Goal: Navigation & Orientation: Understand site structure

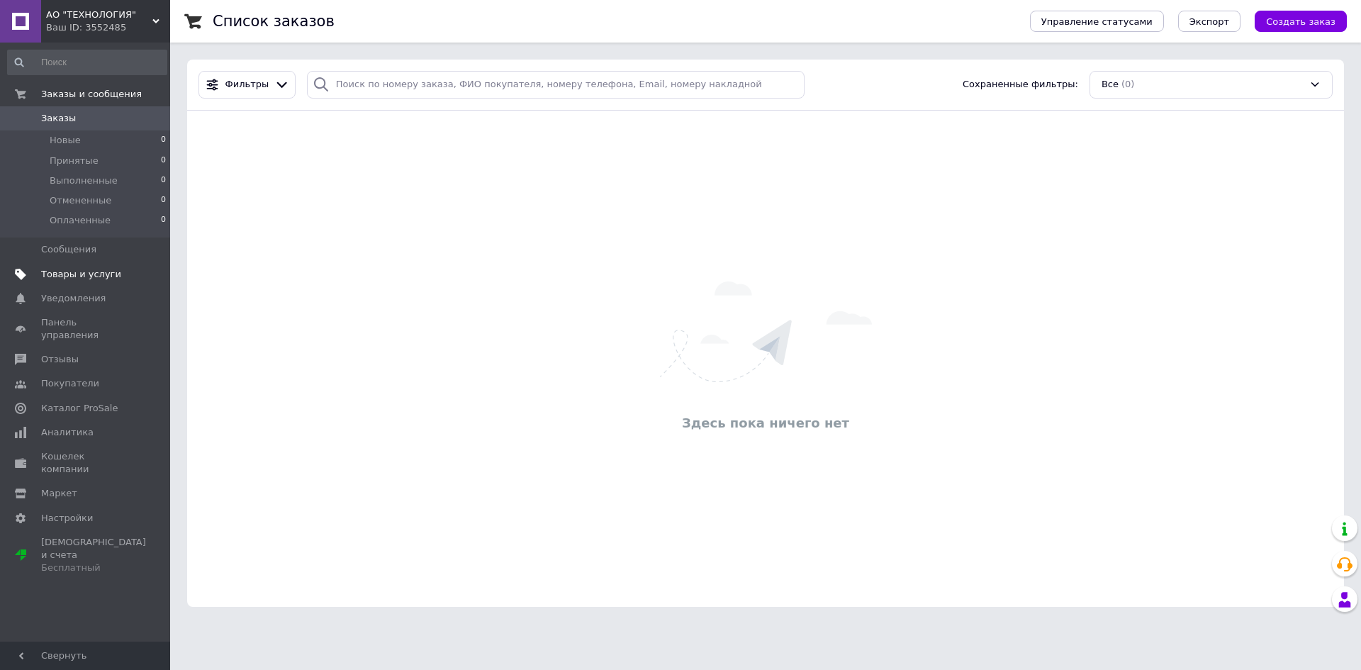
click at [62, 276] on span "Товары и услуги" at bounding box center [81, 274] width 80 height 13
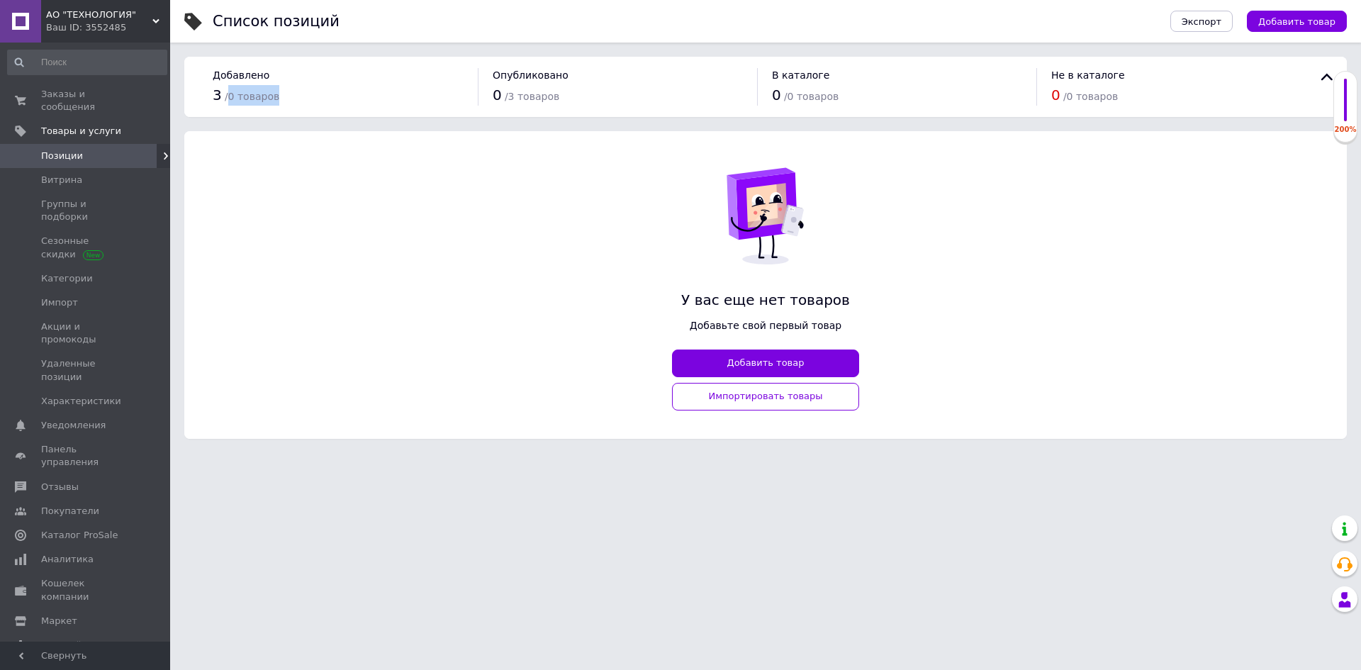
drag, startPoint x: 228, startPoint y: 94, endPoint x: 282, endPoint y: 94, distance: 54.6
click at [282, 94] on div "3 / 0 товаров" at bounding box center [338, 95] width 251 height 21
click at [279, 213] on div "У вас еще нет товаров Добавьте свой первый товар Добавить товар Импортировать т…" at bounding box center [765, 285] width 1163 height 308
click at [79, 94] on span "Заказы и сообщения" at bounding box center [86, 101] width 90 height 26
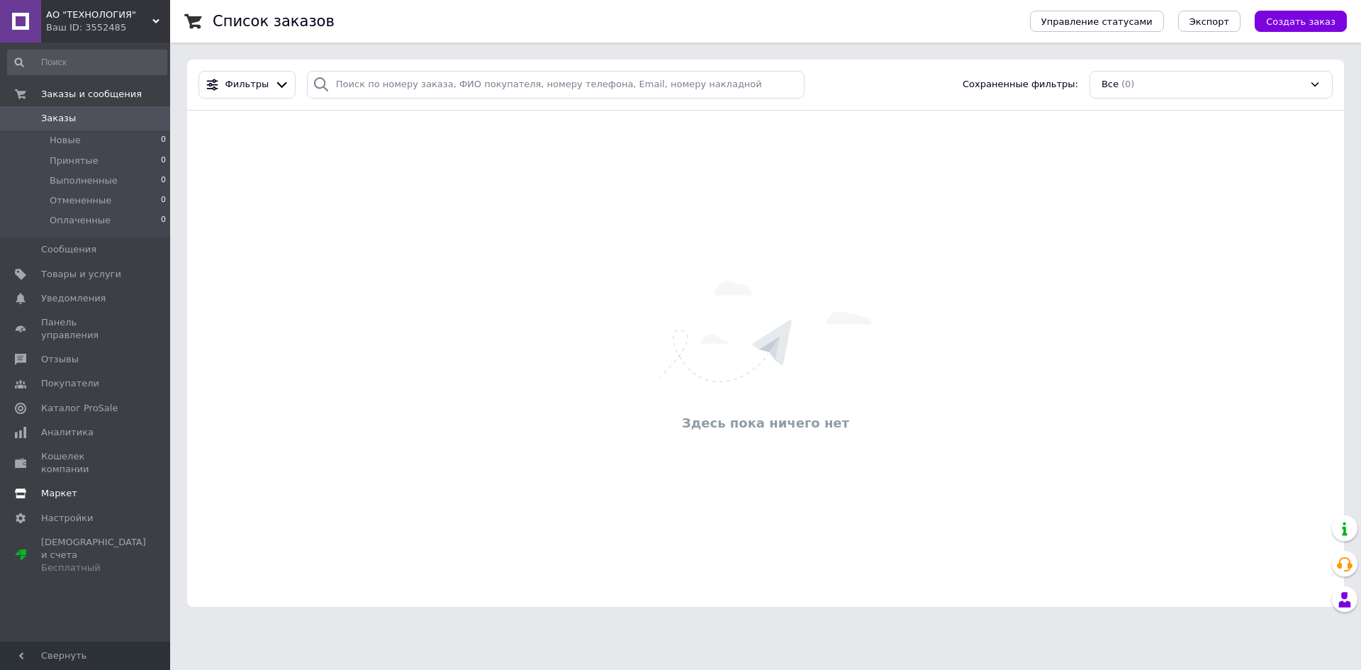
click at [55, 487] on span "Маркет" at bounding box center [59, 493] width 36 height 13
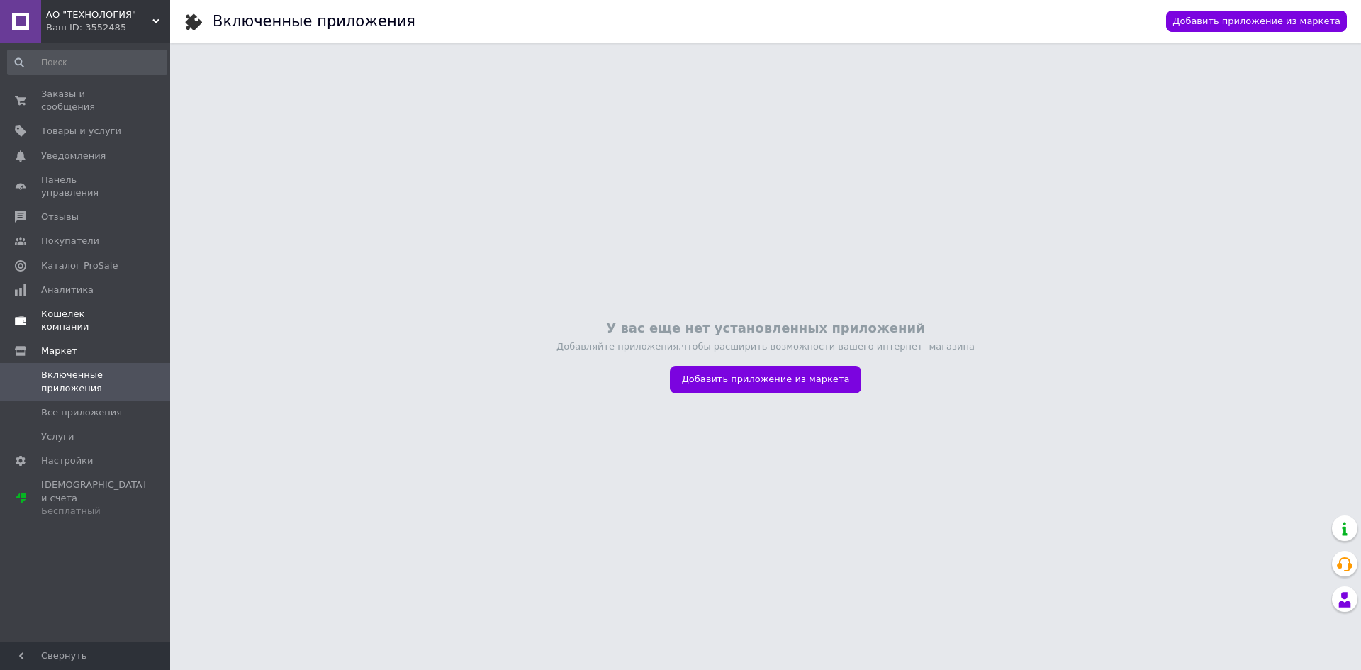
click at [60, 308] on span "Кошелек компании" at bounding box center [86, 321] width 90 height 26
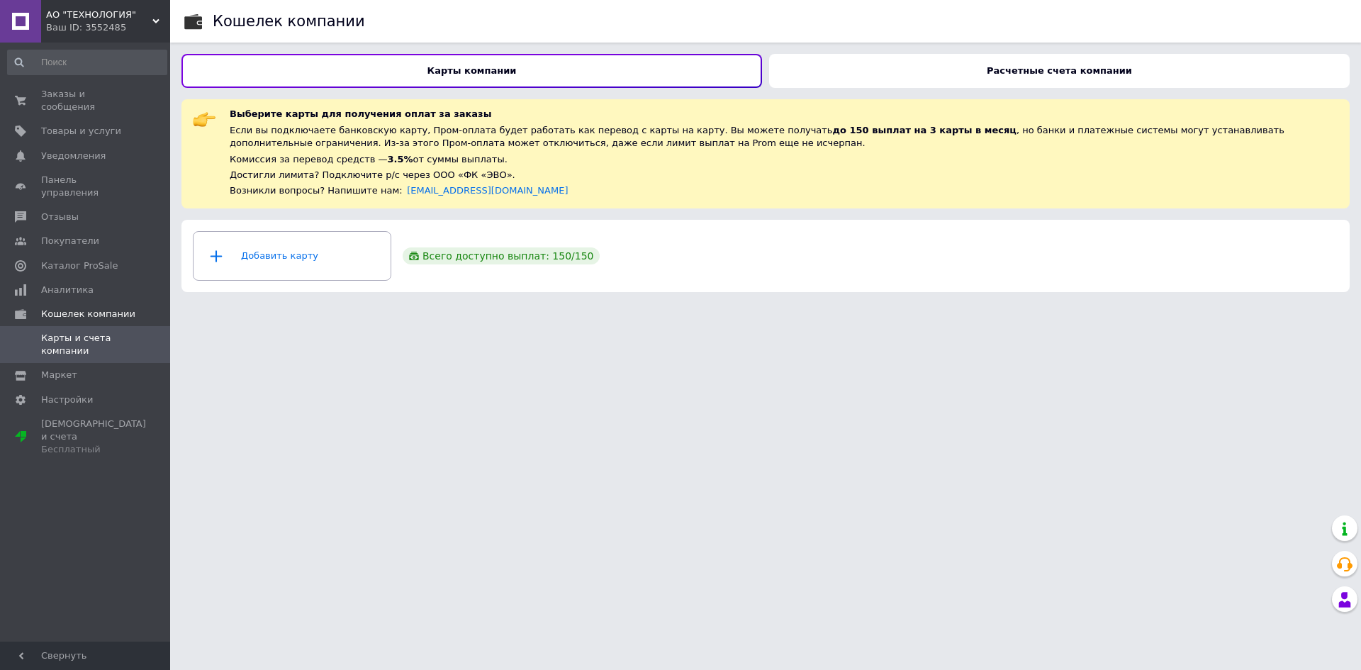
click at [953, 65] on div "Расчетные счета компании" at bounding box center [1059, 71] width 581 height 34
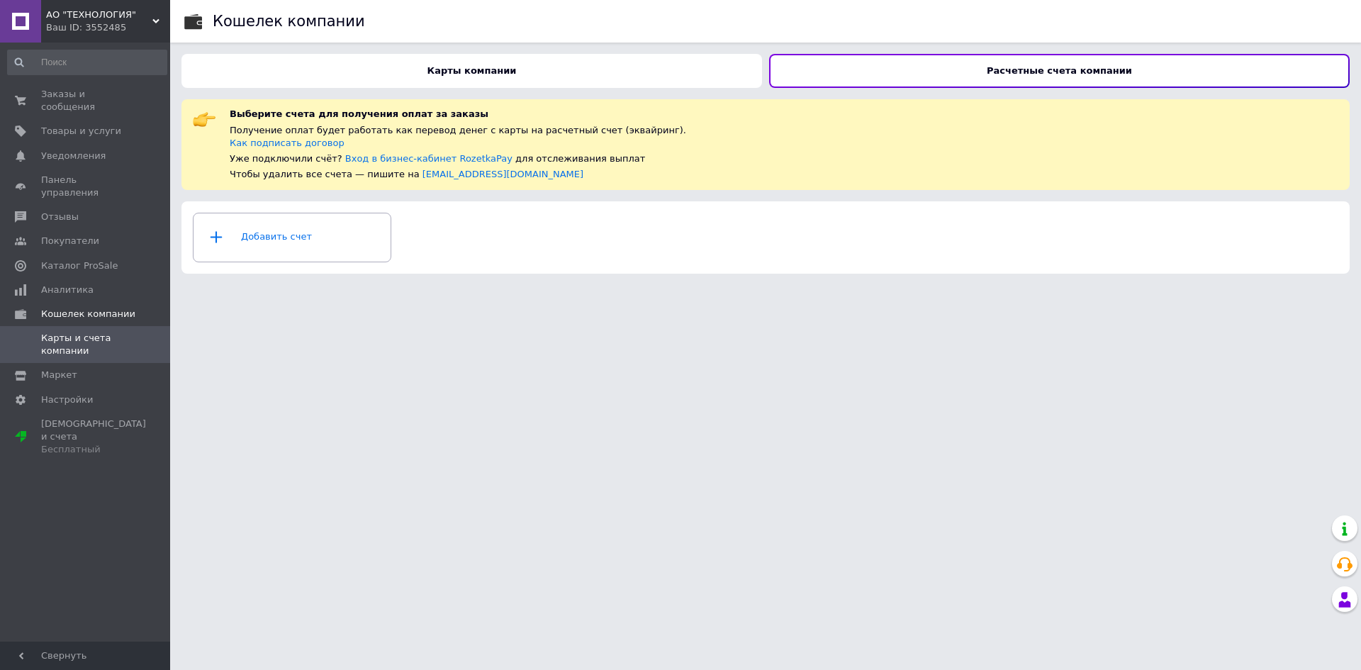
click at [520, 67] on div "Карты компании" at bounding box center [471, 71] width 581 height 34
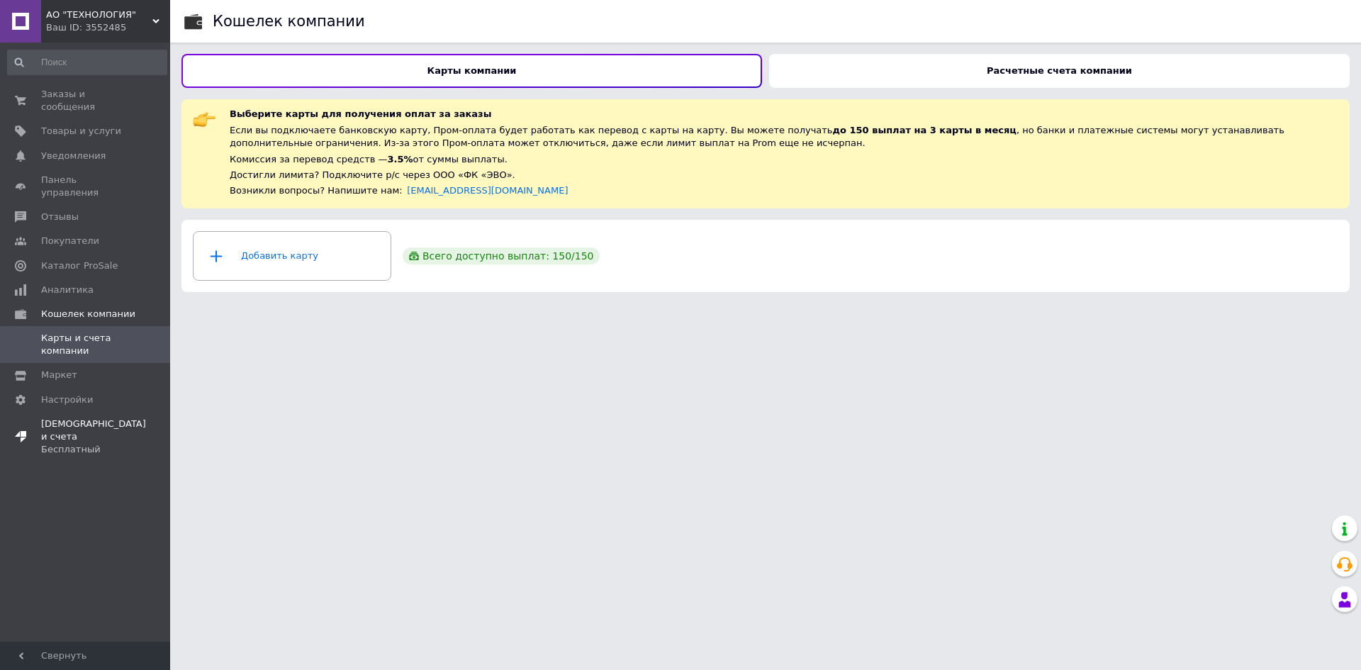
click at [55, 418] on span "Тарифы и счета Бесплатный" at bounding box center [93, 437] width 105 height 39
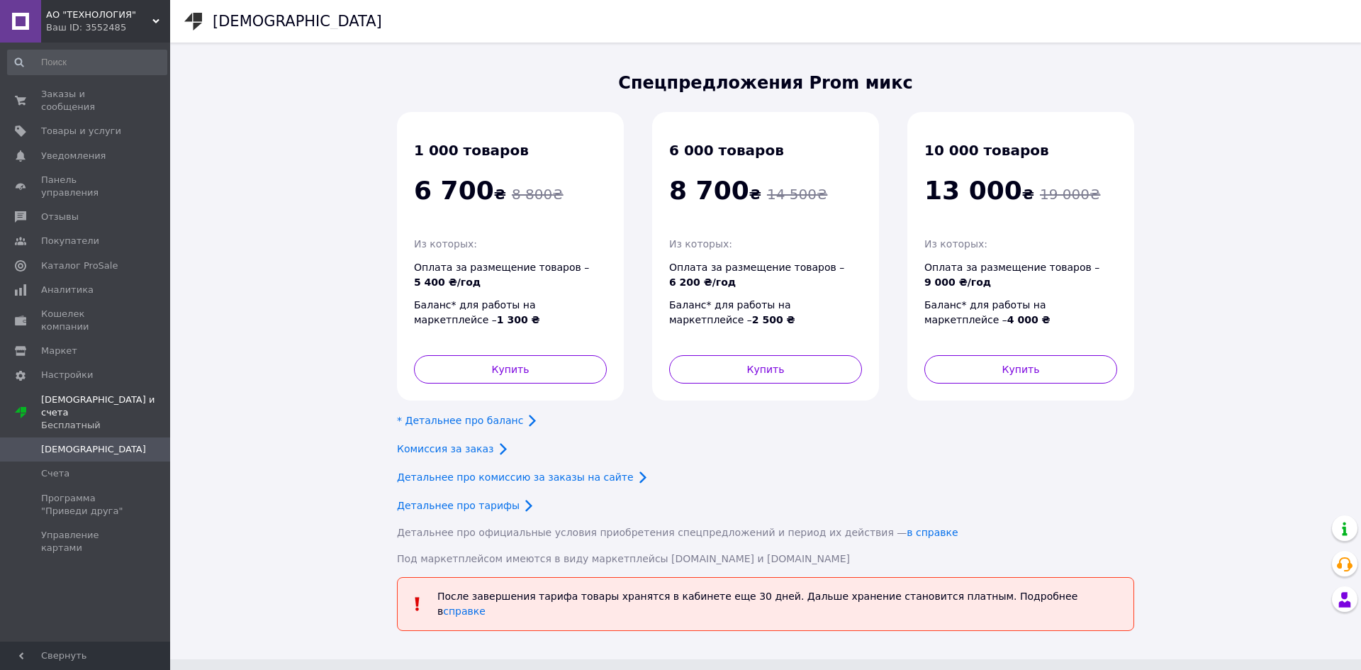
click at [250, 425] on div "Спецпредложения Prom микc 1 000 товаров 6 700 ₴ 8 800 ₴ Из которых: Оплата за р…" at bounding box center [765, 351] width 1191 height 617
click at [84, 308] on span "Кошелек компании" at bounding box center [86, 321] width 90 height 26
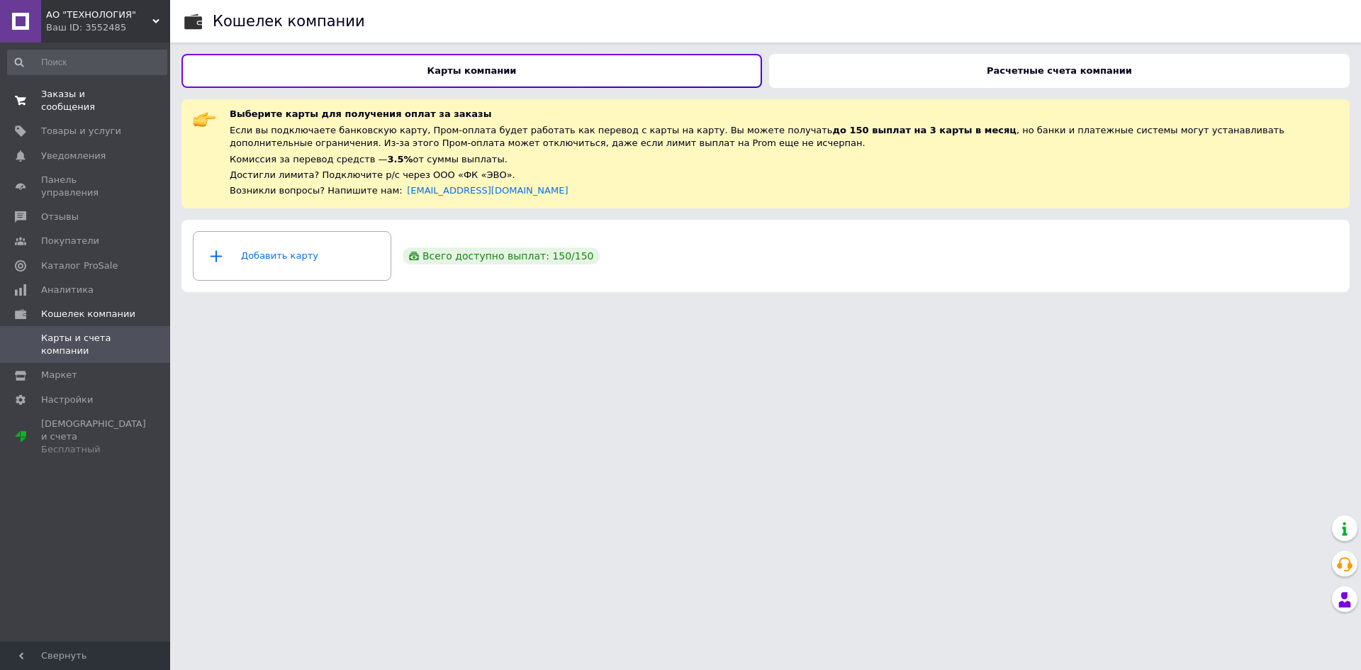
click at [60, 97] on span "Заказы и сообщения" at bounding box center [86, 101] width 90 height 26
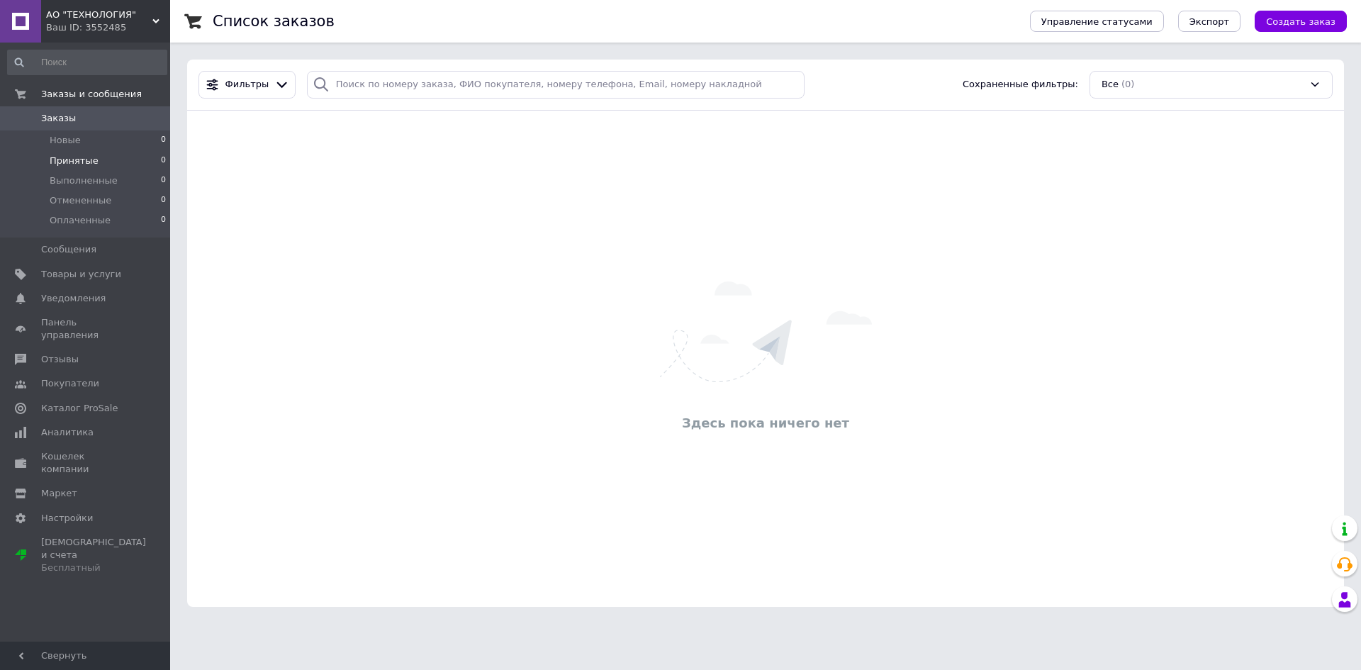
click at [62, 166] on span "Принятые" at bounding box center [74, 161] width 49 height 13
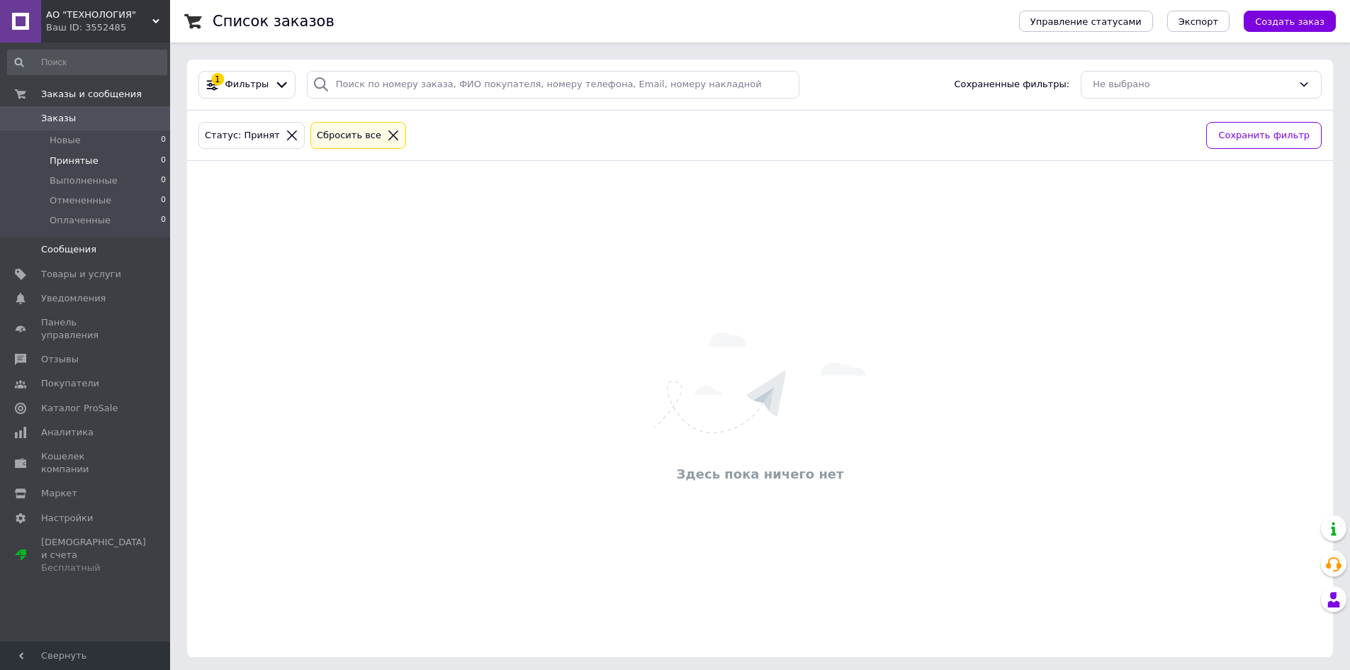
click at [62, 247] on span "Сообщения" at bounding box center [68, 249] width 55 height 13
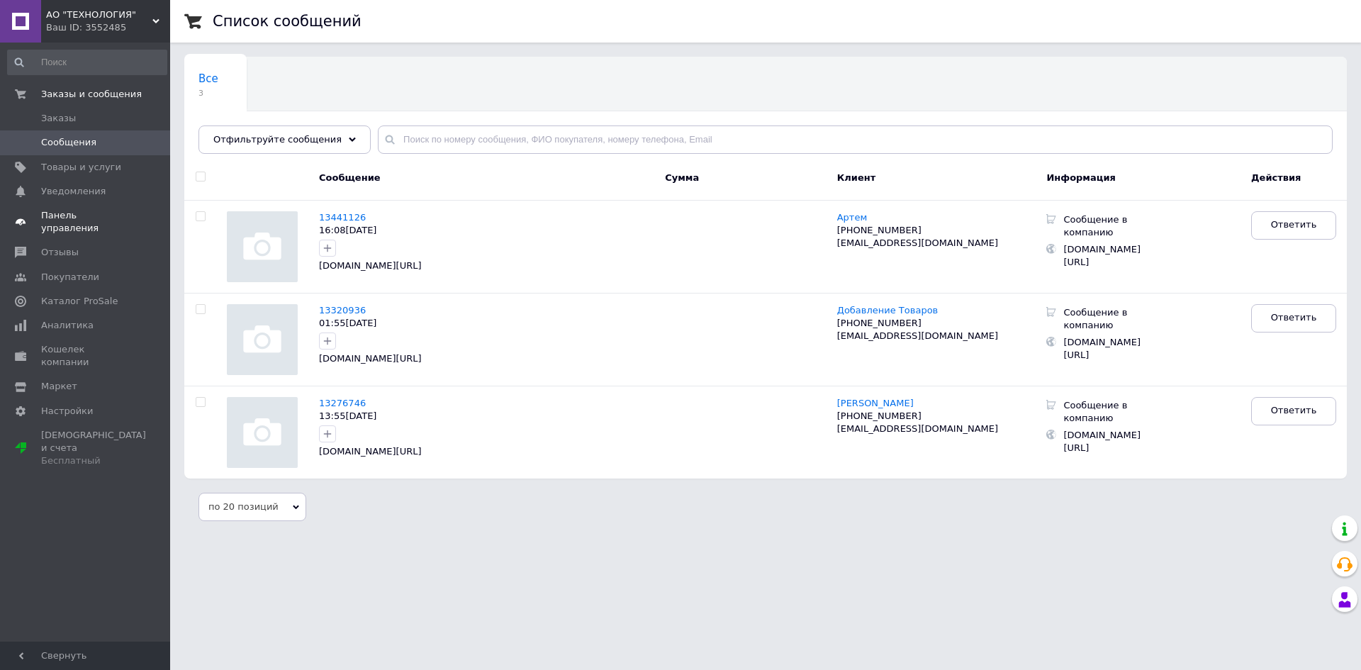
click at [60, 209] on span "Панель управления" at bounding box center [86, 222] width 90 height 26
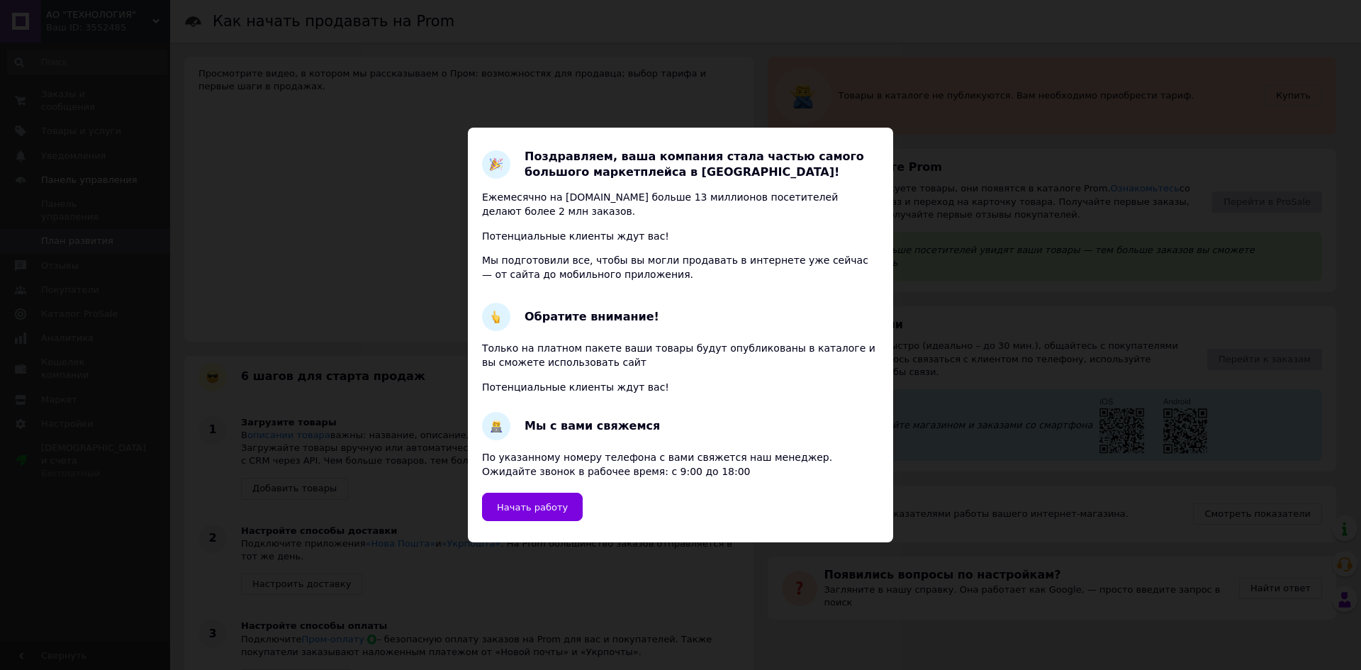
click at [768, 62] on div "Поздравляем, ваша компания стала частью самого большого маркетплейса в [GEOGRAP…" at bounding box center [680, 335] width 1361 height 670
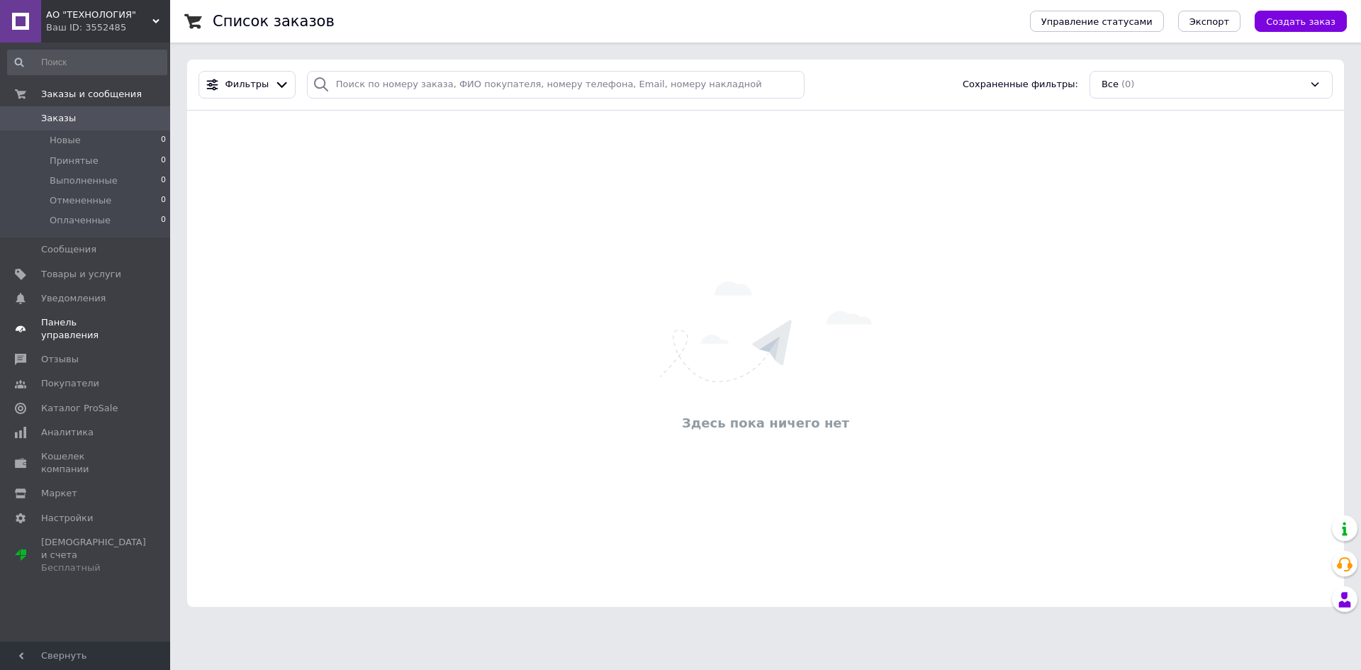
click at [66, 325] on span "Панель управления" at bounding box center [86, 329] width 90 height 26
